Goal: Task Accomplishment & Management: Manage account settings

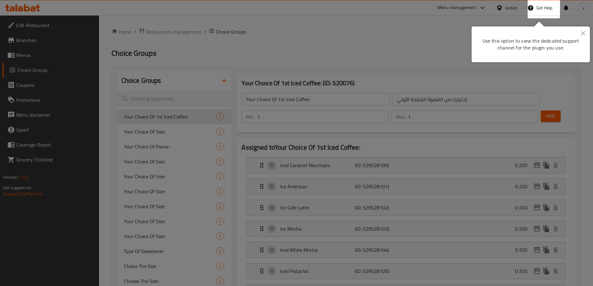
click at [246, 34] on div at bounding box center [296, 143] width 593 height 286
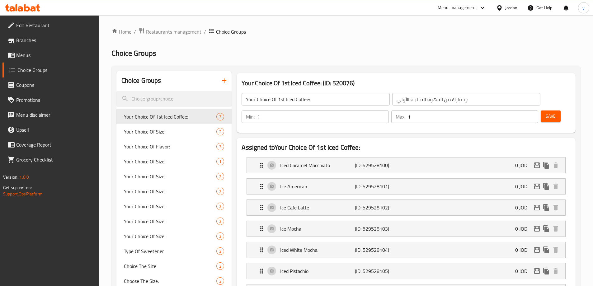
click at [397, 102] on input "إختيارك من القهوة المثلجة الأولي:" at bounding box center [466, 99] width 148 height 12
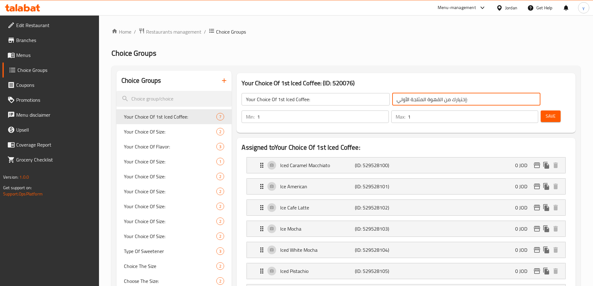
click at [397, 102] on input "إختيارك من القهوة المثلجة الأولي:" at bounding box center [466, 99] width 148 height 12
type input "إختيارك من القهوة المثلجة الأولي:"
click at [392, 101] on input "إختيارك من القهوة المثلجة الأولي:" at bounding box center [466, 99] width 148 height 12
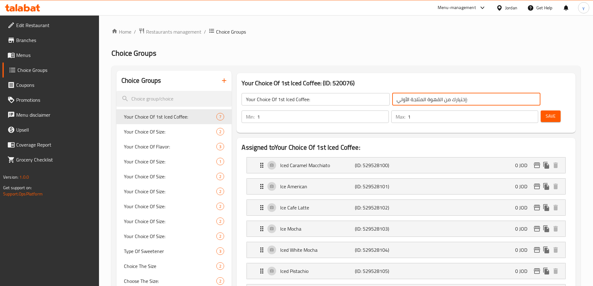
click at [392, 101] on input "إختيارك من القهوة المثلجة الأولي:" at bounding box center [466, 99] width 148 height 12
type input "إختيارك من القهوة المثلجة الأولي:"
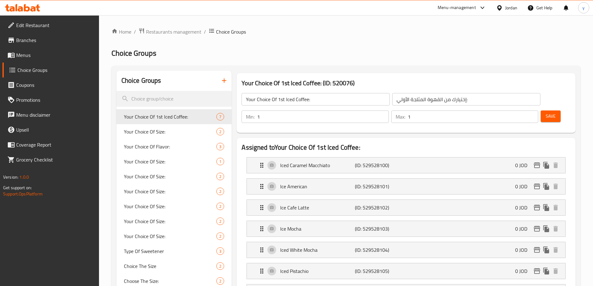
click at [413, 99] on input "إختيارك من القهوة المثلجة الأولي:" at bounding box center [466, 99] width 148 height 12
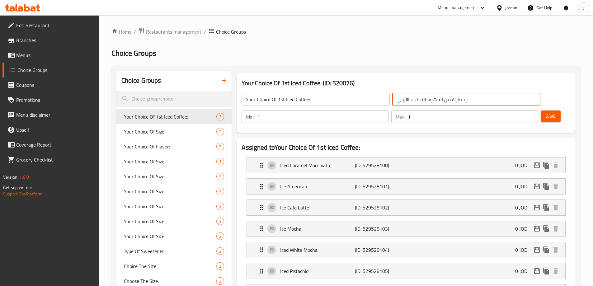
click at [413, 99] on input "إختيارك من القهوة المثلجة الأولي:" at bounding box center [466, 99] width 148 height 12
drag, startPoint x: 430, startPoint y: 100, endPoint x: 315, endPoint y: 88, distance: 115.3
click at [315, 88] on div "Your Choice Of 1st Iced Coffee: (ID: 520076) Your Choice Of 1st Iced Coffee: ​ …" at bounding box center [406, 103] width 339 height 60
type input "إختيارك من القهوة المثلجة الأولي:"
